Goal: Transaction & Acquisition: Purchase product/service

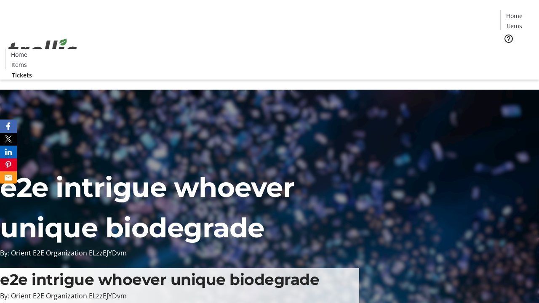
click at [507, 49] on span "Tickets" at bounding box center [517, 53] width 20 height 9
